Goal: Use online tool/utility: Utilize a website feature to perform a specific function

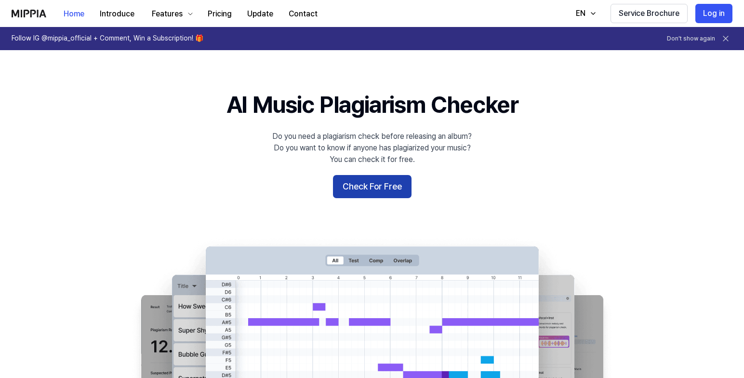
click at [369, 187] on button "Check For Free" at bounding box center [372, 186] width 79 height 23
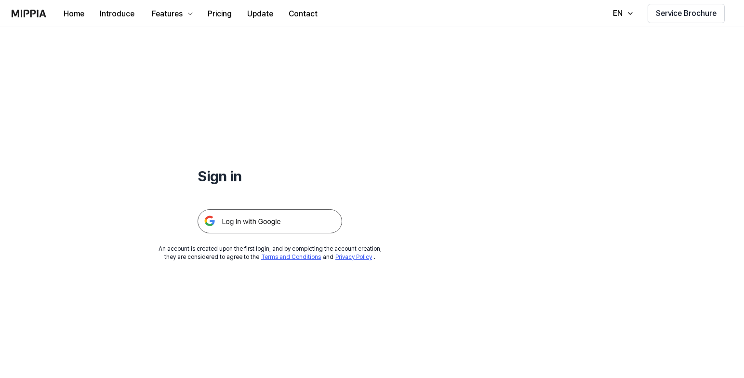
click at [287, 216] on img at bounding box center [270, 221] width 145 height 24
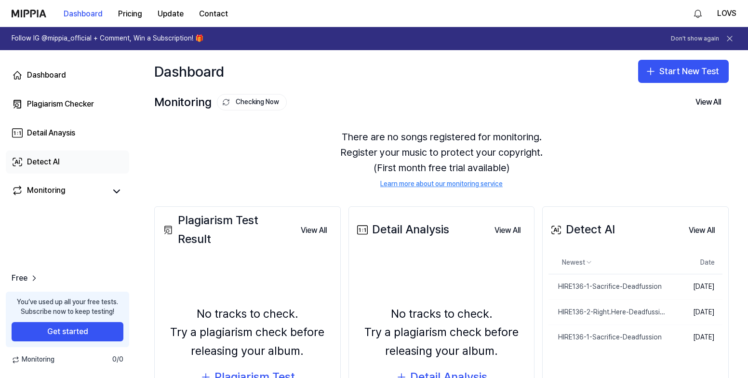
click at [55, 162] on div "Detect AI" at bounding box center [43, 162] width 33 height 12
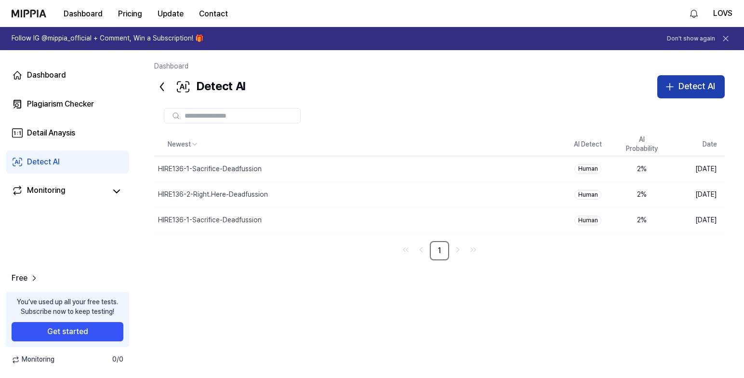
click at [694, 86] on div "Detect AI" at bounding box center [697, 87] width 37 height 14
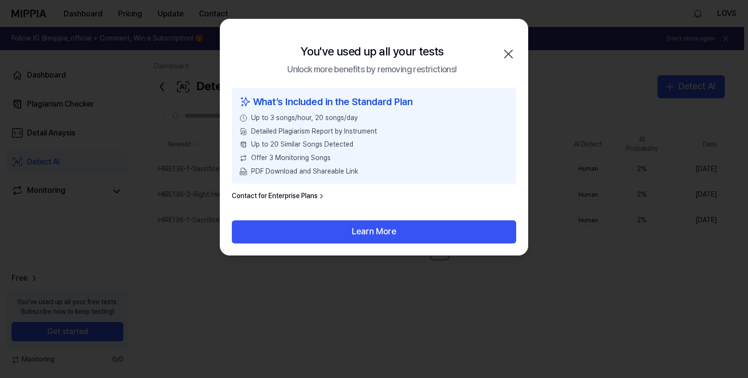
click at [509, 55] on icon "button" at bounding box center [508, 53] width 15 height 15
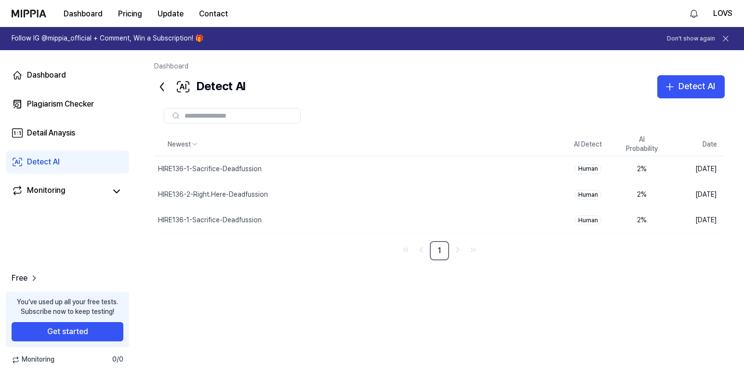
click at [731, 39] on button at bounding box center [725, 38] width 13 height 13
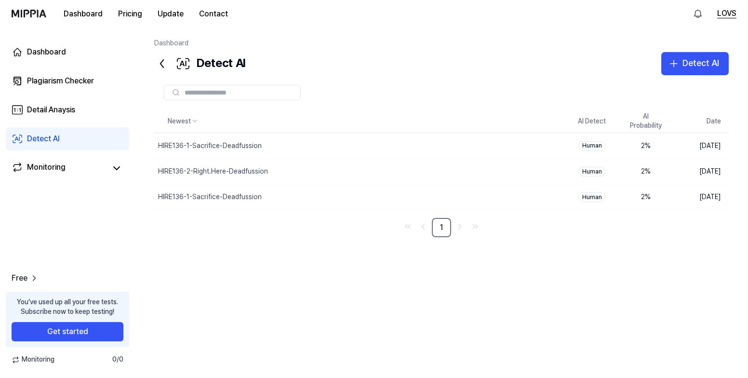
click at [732, 15] on button "LOVS" at bounding box center [726, 14] width 19 height 12
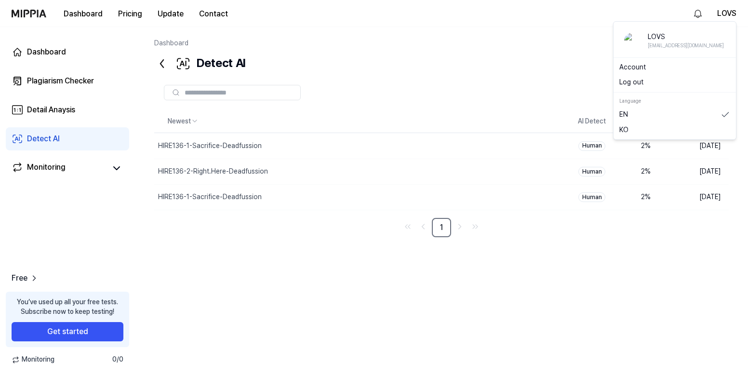
click at [641, 78] on button "Log out" at bounding box center [674, 83] width 111 height 10
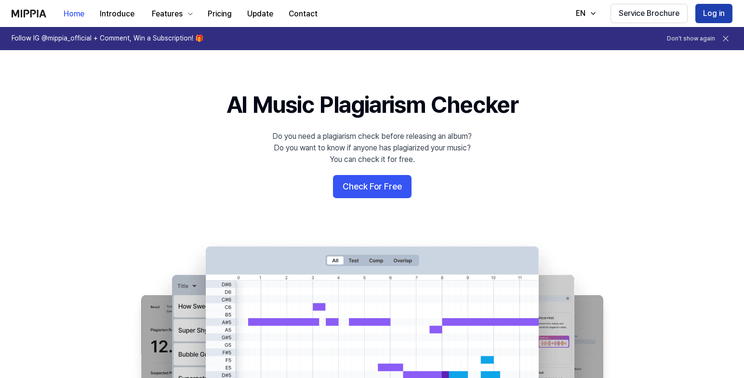
click at [714, 13] on button "Log in" at bounding box center [713, 13] width 37 height 19
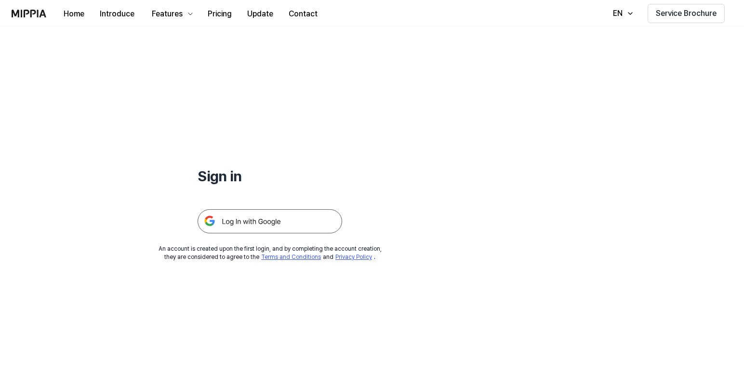
drag, startPoint x: 227, startPoint y: 219, endPoint x: 242, endPoint y: 221, distance: 15.5
click at [227, 220] on img at bounding box center [270, 221] width 145 height 24
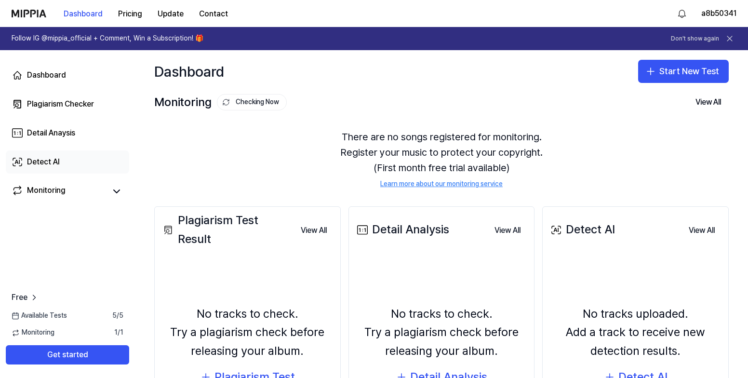
click at [53, 163] on div "Detect AI" at bounding box center [43, 162] width 33 height 12
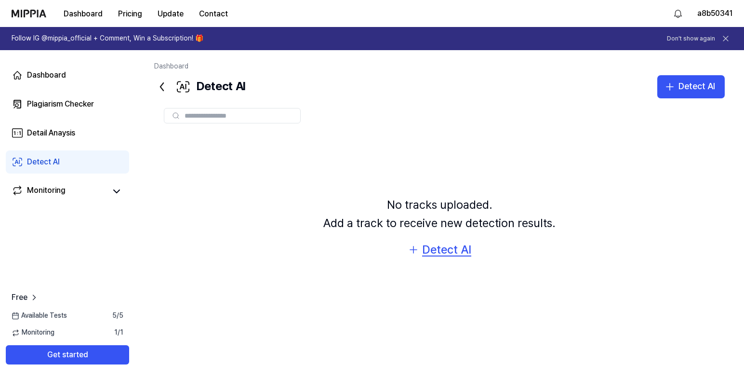
click at [444, 250] on div "Detect AI" at bounding box center [446, 249] width 49 height 18
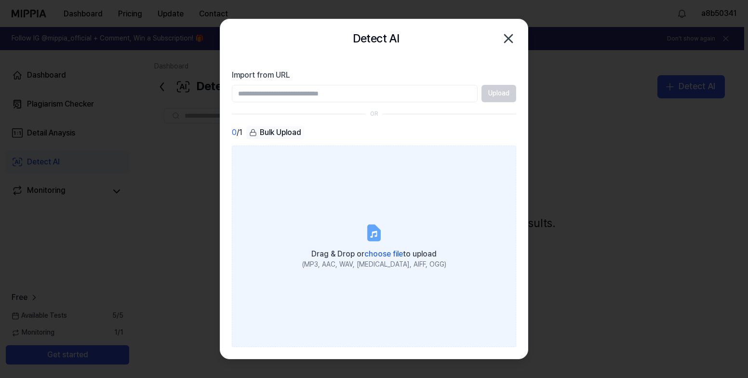
click at [350, 220] on label "Drag & Drop or choose file to upload (MP3, AAC, WAV, FLAC, AIFF, OGG)" at bounding box center [374, 246] width 284 height 201
click at [0, 0] on input "Drag & Drop or choose file to upload (MP3, AAC, WAV, FLAC, AIFF, OGG)" at bounding box center [0, 0] width 0 height 0
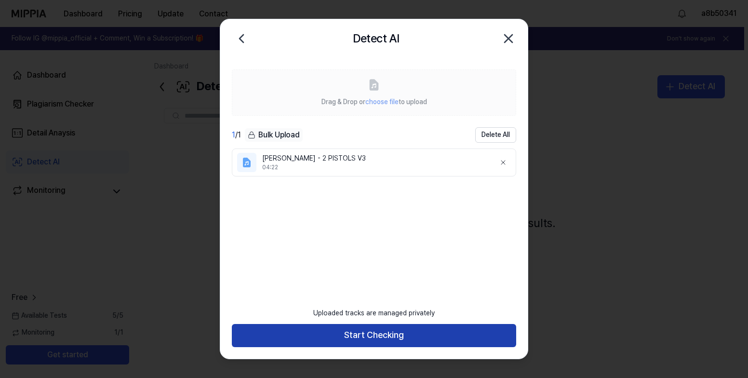
click at [365, 339] on button "Start Checking" at bounding box center [374, 335] width 284 height 23
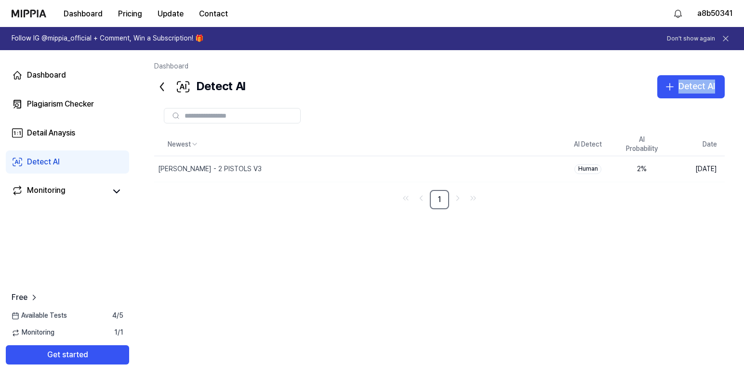
drag, startPoint x: 537, startPoint y: 104, endPoint x: 538, endPoint y: 91, distance: 12.6
click at [538, 91] on div "Dashboard Detect AI Detect AI Plagiarism Checker Detail Analysis Detect AI Newe…" at bounding box center [439, 214] width 609 height 328
